Goal: Navigation & Orientation: Go to known website

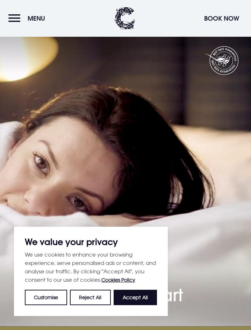
scroll to position [2906, 0]
click at [140, 297] on button "Accept All" at bounding box center [135, 297] width 43 height 15
checkbox input "true"
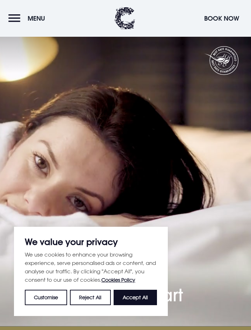
checkbox input "true"
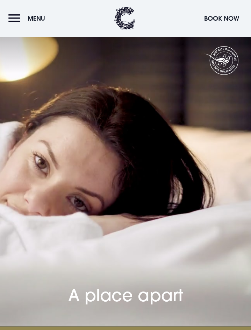
scroll to position [3223, 0]
drag, startPoint x: 47, startPoint y: 249, endPoint x: 126, endPoint y: 249, distance: 79.4
copy h4 "[GEOGRAPHIC_DATA]"
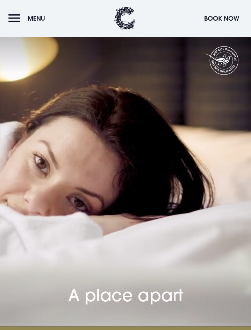
copy h4 "[GEOGRAPHIC_DATA]"
drag, startPoint x: 117, startPoint y: 257, endPoint x: 134, endPoint y: 256, distance: 16.8
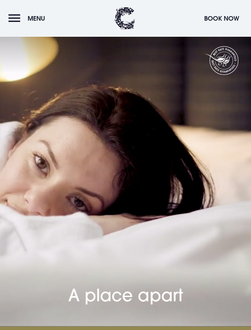
drag, startPoint x: 120, startPoint y: 253, endPoint x: 45, endPoint y: 250, distance: 74.9
copy h4 "[GEOGRAPHIC_DATA]"
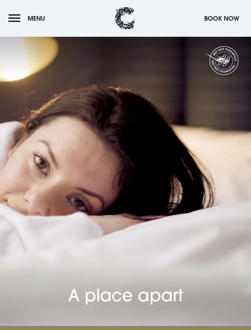
copy h4 "[GEOGRAPHIC_DATA]"
